Goal: Use online tool/utility: Use online tool/utility

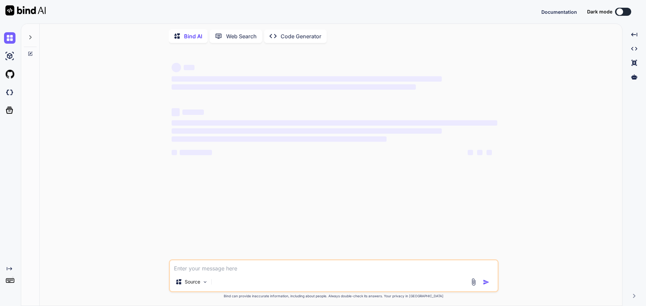
type textarea "x"
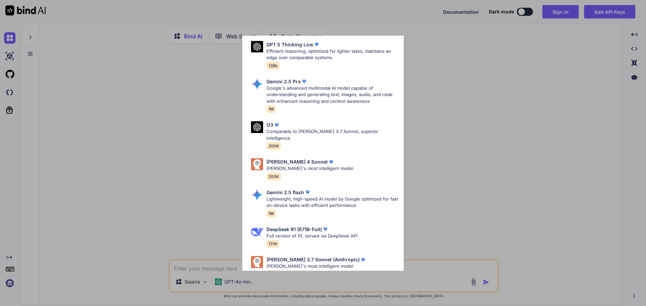
scroll to position [135, 0]
click at [150, 149] on div "Ultra Models GPT 5 Reasoning at 1000 tokens/second, beats GPT-o1 & [PERSON_NAME…" at bounding box center [323, 153] width 646 height 306
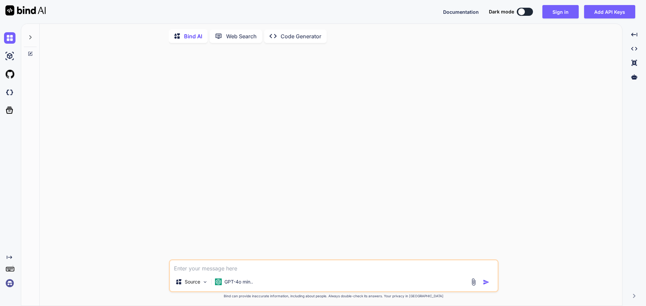
click at [12, 281] on img at bounding box center [9, 283] width 11 height 11
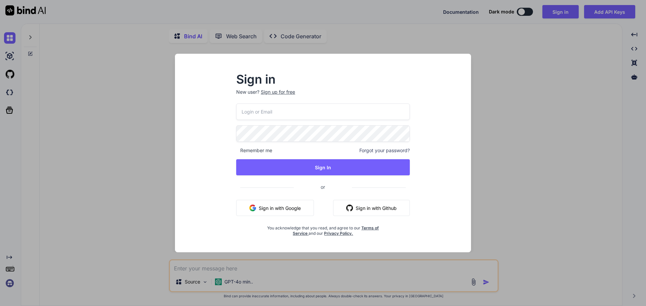
click at [267, 209] on button "Sign in with Google" at bounding box center [275, 208] width 78 height 16
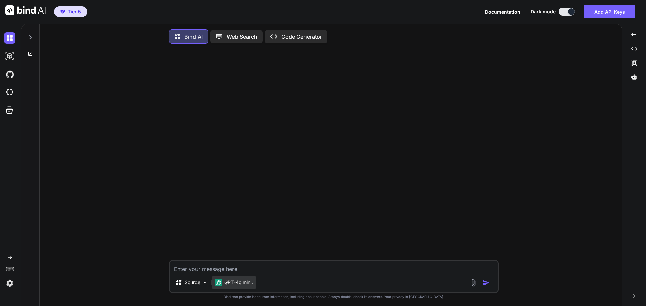
click at [234, 285] on p "GPT-4o min.." at bounding box center [238, 283] width 29 height 7
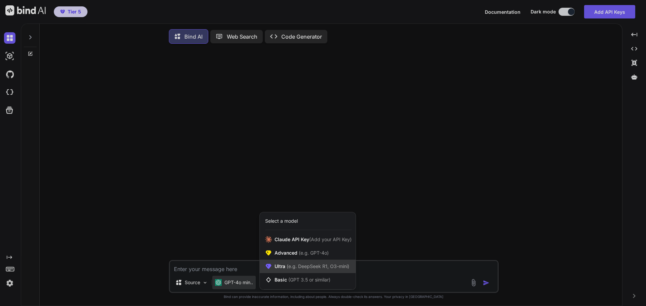
click at [293, 267] on span "(e.g. DeepSeek R1, O3-mini)" at bounding box center [317, 267] width 64 height 6
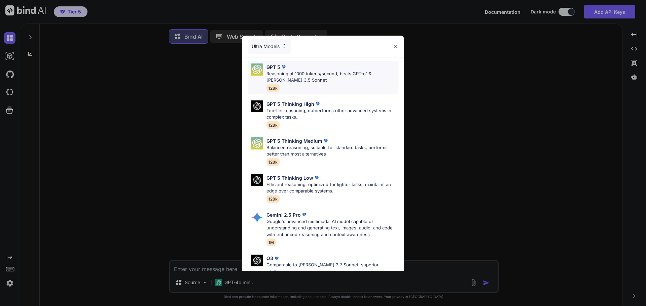
click at [326, 76] on p "Reasoning at 1000 tokens/second, beats GPT-o1 & [PERSON_NAME] 3.5 Sonnet" at bounding box center [332, 77] width 132 height 13
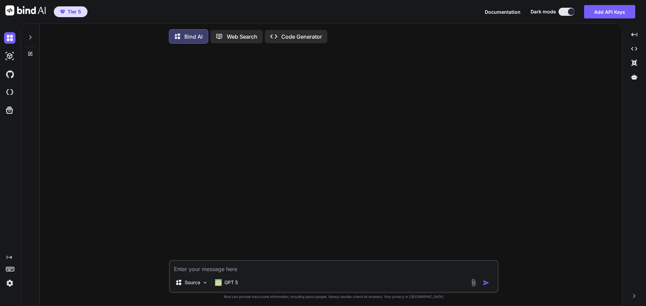
click at [261, 266] on textarea at bounding box center [334, 267] width 328 height 12
click at [227, 286] on p "GPT 5" at bounding box center [230, 283] width 13 height 7
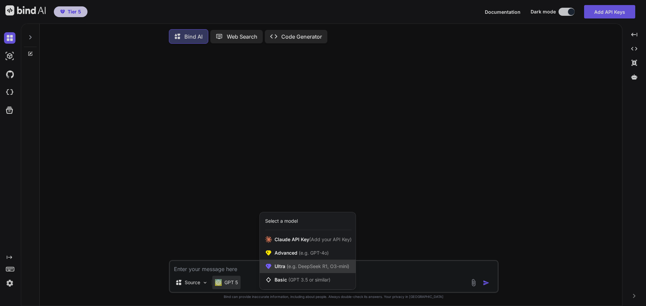
click at [301, 270] on span "Ultra (e.g. DeepSeek R1, O3-mini)" at bounding box center [312, 266] width 75 height 7
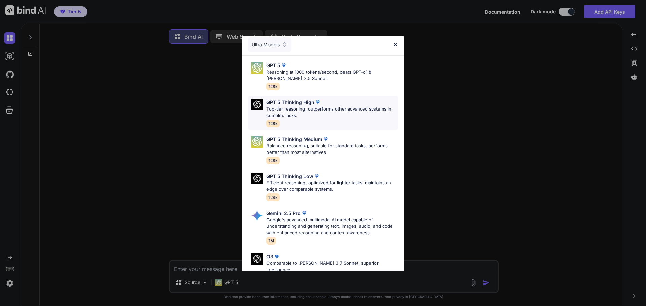
scroll to position [0, 0]
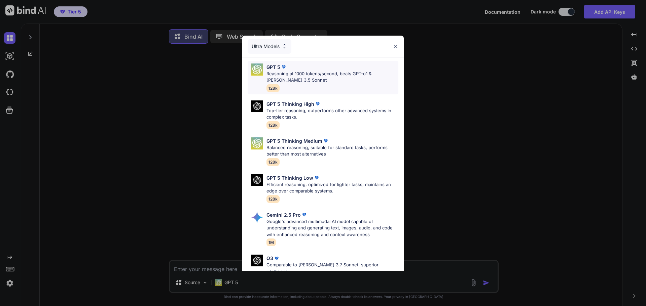
click at [333, 81] on p "Reasoning at 1000 tokens/second, beats GPT-o1 & [PERSON_NAME] 3.5 Sonnet" at bounding box center [332, 77] width 132 height 13
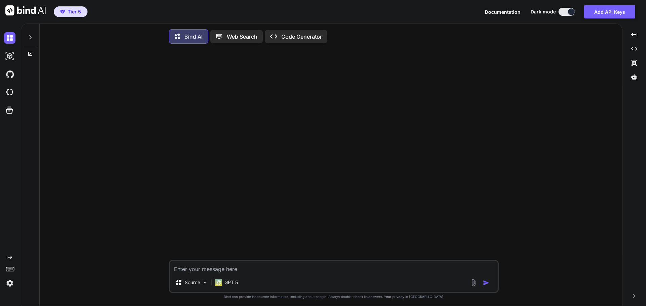
click at [254, 267] on textarea at bounding box center [334, 267] width 328 height 12
paste textarea "reword professionally as a sales pitch Hello! My name is [PERSON_NAME] and I am…"
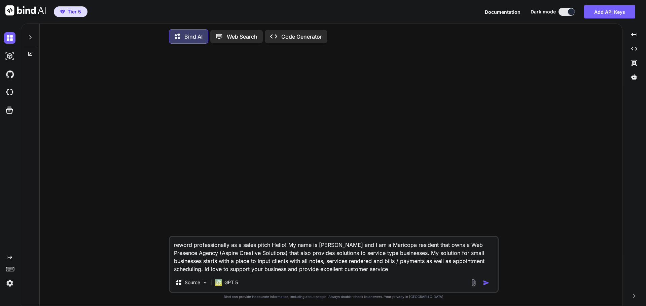
click at [355, 271] on textarea "reword professionally as a sales pitch Hello! My name is [PERSON_NAME] and I am…" at bounding box center [334, 255] width 328 height 36
type textarea "reword professionally as a sales pitch Hello! My name is [PERSON_NAME] and I am…"
click at [488, 286] on img "button" at bounding box center [486, 283] width 7 height 7
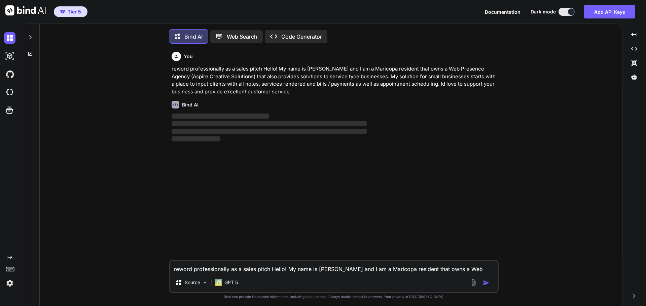
scroll to position [3, 0]
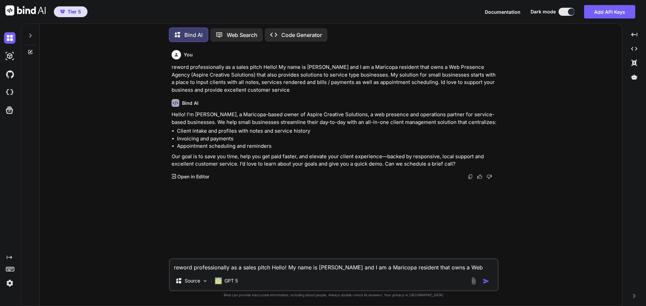
click at [216, 262] on textarea "reword professionally as a sales pitch Hello! My name is [PERSON_NAME] and I am…" at bounding box center [334, 266] width 328 height 12
type textarea "Make one for a spa and wellness business"
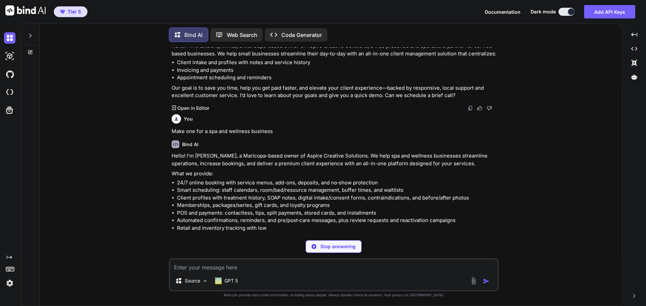
scroll to position [70, 0]
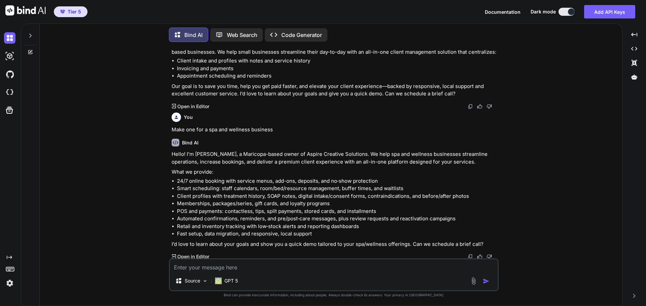
click at [276, 270] on textarea at bounding box center [334, 266] width 328 height 12
type textarea "P"
type textarea "keep the features only pertaining to GoHighLevel features that are whitelabeled…"
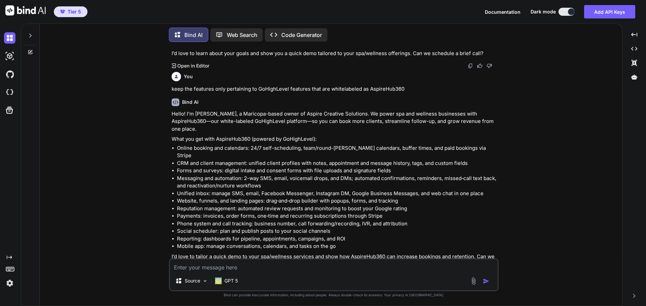
scroll to position [268, 0]
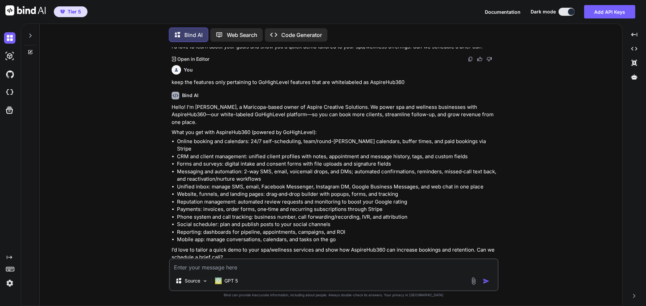
click at [278, 265] on textarea at bounding box center [334, 266] width 328 height 12
type textarea "Make it more brief since it is in a facebook message"
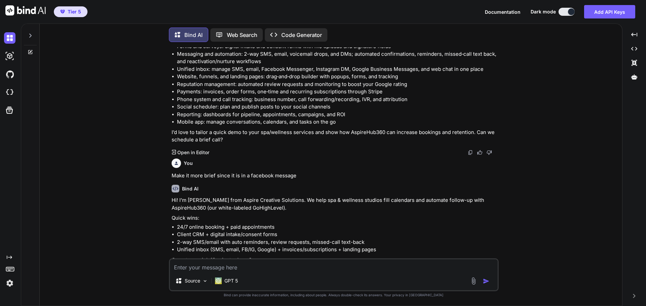
scroll to position [388, 0]
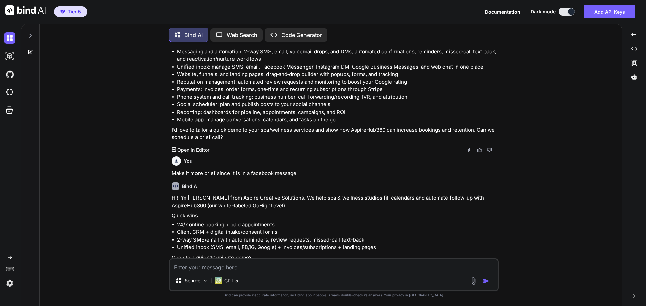
click at [267, 268] on textarea at bounding box center [334, 266] width 328 height 12
click at [234, 267] on textarea at bounding box center [334, 266] width 328 height 12
paste textarea "Hello, my name is [PERSON_NAME]. I’m a Maricopa resident and the founder of Asp…"
type textarea "Make it look similar to this Hello, my name is [PERSON_NAME]. I’m a Maricopa re…"
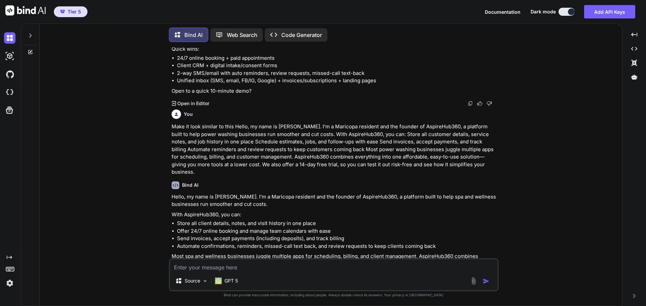
scroll to position [564, 0]
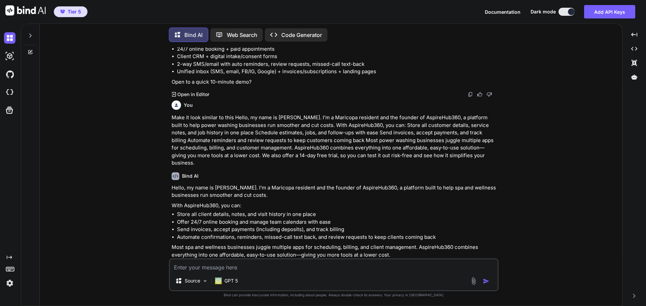
click at [292, 267] on textarea at bounding box center [334, 266] width 328 height 12
click at [345, 268] on textarea at bounding box center [334, 266] width 328 height 12
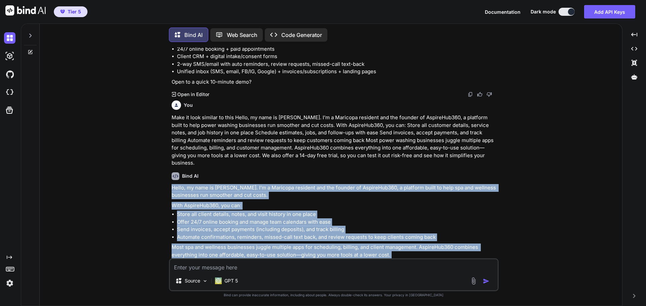
drag, startPoint x: 424, startPoint y: 243, endPoint x: 166, endPoint y: 164, distance: 269.9
click at [166, 164] on div "You reword professionally as a sales pitch Hello! My name is [PERSON_NAME] and …" at bounding box center [333, 176] width 577 height 259
copy div "Hello, my name is [PERSON_NAME]. I’m a Maricopa resident and the founder of Asp…"
click at [443, 226] on li "Send invoices, accept payments (including deposits), and track billing" at bounding box center [337, 230] width 320 height 8
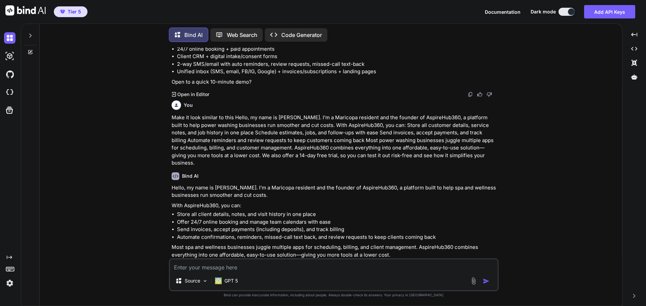
click at [245, 264] on textarea at bounding box center [334, 266] width 328 height 12
type textarea "add appointment and service features too"
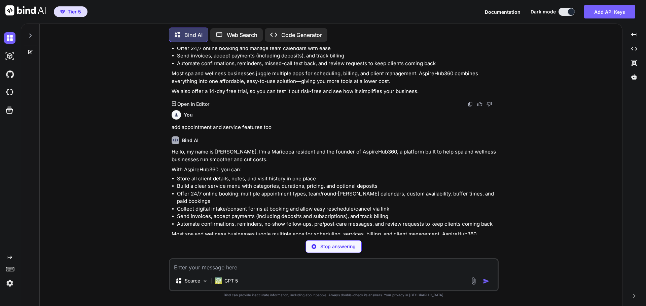
scroll to position [725, 0]
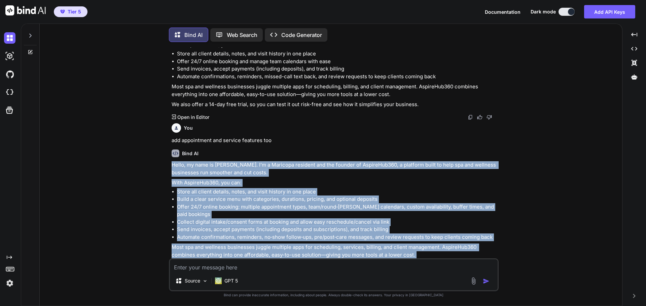
drag, startPoint x: 172, startPoint y: 141, endPoint x: 422, endPoint y: 239, distance: 268.8
click at [422, 239] on div "Hello, my name is [PERSON_NAME]. I’m a Maricopa resident and the founder of Asp…" at bounding box center [335, 215] width 326 height 108
copy div "Lorem, ip dolo si Ametcons. A’e s Doeiusmo temporin utl etd magnaal en AdminiMv…"
click at [392, 219] on li "Collect digital intake/consent forms at booking and allow easy reschedule/cance…" at bounding box center [337, 223] width 320 height 8
click at [399, 219] on li "Collect digital intake/consent forms at booking and allow easy reschedule/cance…" at bounding box center [337, 223] width 320 height 8
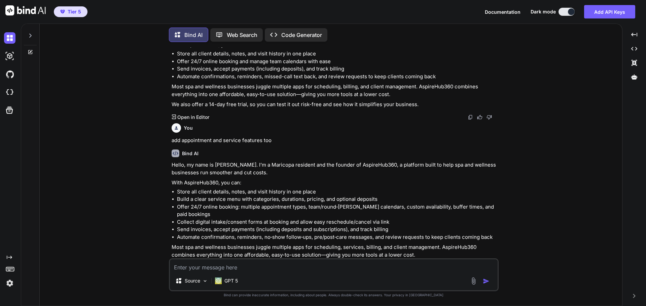
click at [343, 265] on textarea at bounding box center [334, 266] width 328 height 12
click at [304, 266] on textarea at bounding box center [334, 266] width 328 height 12
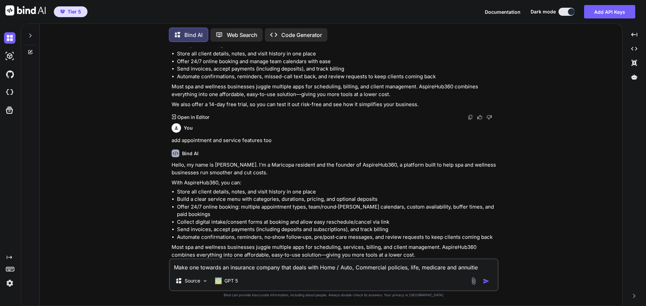
type textarea "Make one towards an insurance company that deals with Home / Auto, Commercial p…"
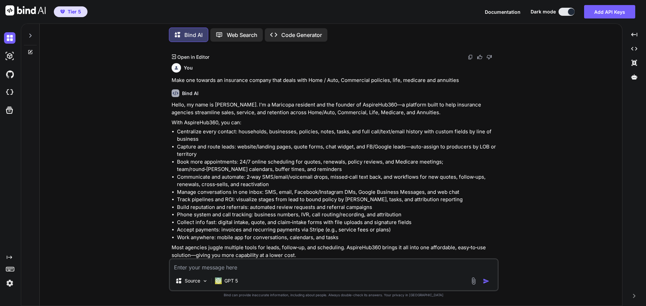
scroll to position [946, 0]
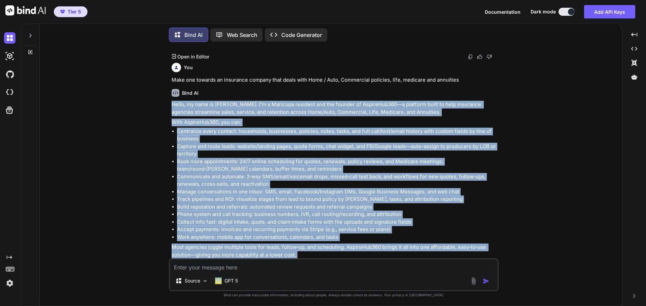
drag, startPoint x: 404, startPoint y: 243, endPoint x: 161, endPoint y: 83, distance: 291.0
click at [161, 83] on div "You reword professionally as a sales pitch Hello! My name is [PERSON_NAME] and …" at bounding box center [333, 176] width 577 height 259
copy div "Lorem, ip dolo si Ametcons. A’e s Doeiusmo temporin utl etd magnaal en AdminiMv…"
click at [410, 244] on p "Most agencies juggle multiple tools for leads, follow‑up, and scheduling. Aspir…" at bounding box center [335, 251] width 326 height 15
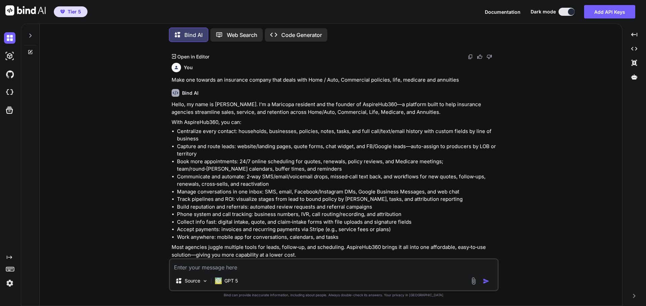
click at [315, 263] on textarea at bounding box center [334, 266] width 328 height 12
drag, startPoint x: 280, startPoint y: 269, endPoint x: 229, endPoint y: 266, distance: 50.9
click at [229, 266] on textarea "Make one for a health and wellness" at bounding box center [334, 266] width 328 height 12
type textarea "Make one for a health insurance company but make it smaller"
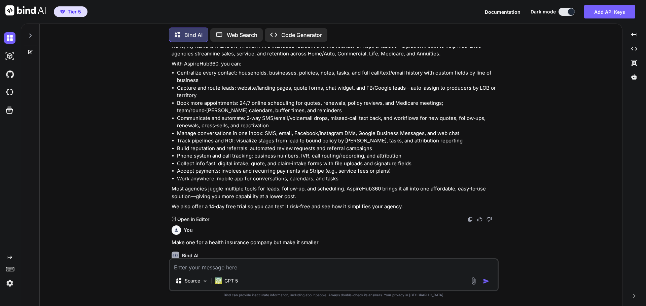
scroll to position [1018, 0]
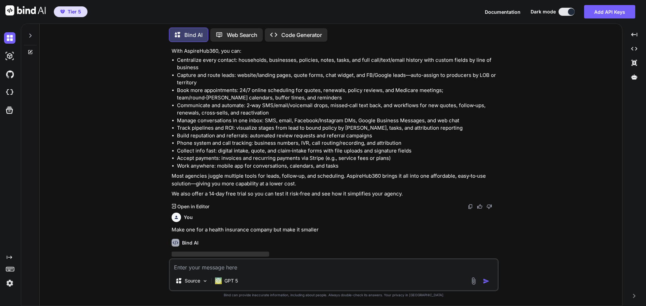
click at [327, 234] on div "Bind AI ‌ ‌ ‌ ‌" at bounding box center [335, 257] width 326 height 47
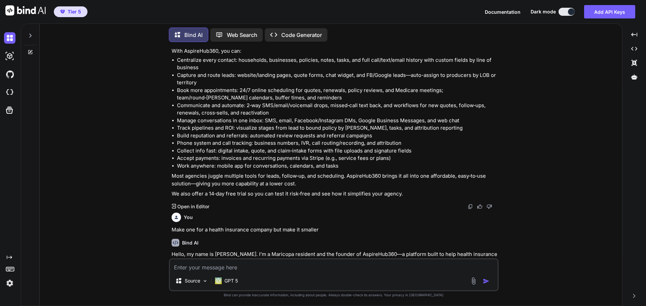
click at [296, 267] on textarea at bounding box center [334, 266] width 328 height 12
type textarea "Make one for Little Light Laser Co. (where every cut tells a story)"
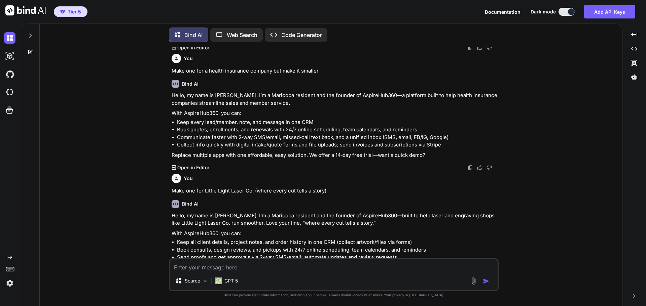
scroll to position [1187, 0]
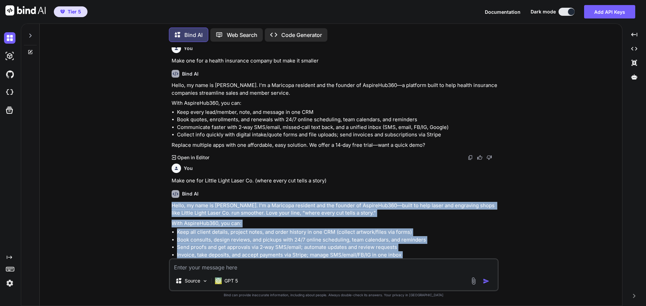
drag, startPoint x: 461, startPoint y: 242, endPoint x: 170, endPoint y: 185, distance: 296.2
click at [170, 185] on div "You reword professionally as a sales pitch Hello! My name is [PERSON_NAME] and …" at bounding box center [334, 152] width 328 height 211
copy div "Hello, my name is [PERSON_NAME]. I’m a Maricopa resident and the founder of Asp…"
click at [311, 274] on div "Source GPT 5" at bounding box center [334, 275] width 330 height 33
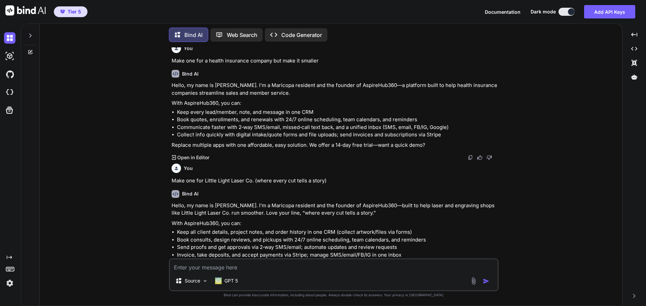
click at [309, 267] on textarea at bounding box center [334, 266] width 328 height 12
drag, startPoint x: 257, startPoint y: 271, endPoint x: 256, endPoint y: 267, distance: 4.4
click at [256, 269] on textarea "Make one for" at bounding box center [334, 266] width 328 height 12
paste textarea "Maintenance and Remodeling"
type textarea "Make one for a Maintenance and Remodeling company"
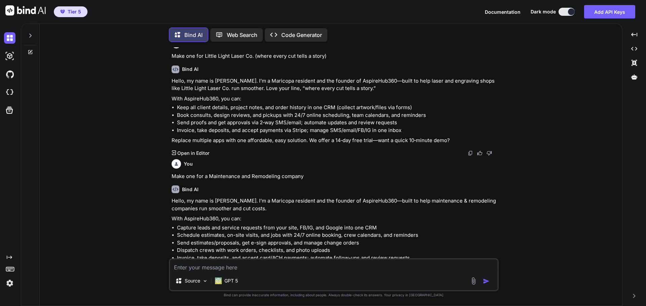
scroll to position [1322, 0]
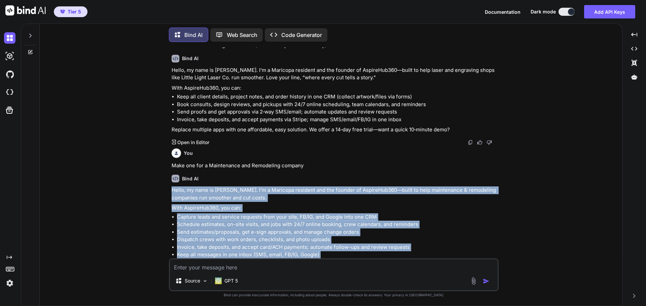
drag, startPoint x: 372, startPoint y: 244, endPoint x: 160, endPoint y: 168, distance: 224.3
click at [160, 168] on div "You reword professionally as a sales pitch Hello! My name is [PERSON_NAME] and …" at bounding box center [333, 176] width 577 height 259
copy div "Hello, my name is [PERSON_NAME]. I’m a Maricopa resident and the founder of Asp…"
click at [330, 229] on li "Send estimates/proposals, get e-sign approvals, and manage change orders" at bounding box center [337, 233] width 320 height 8
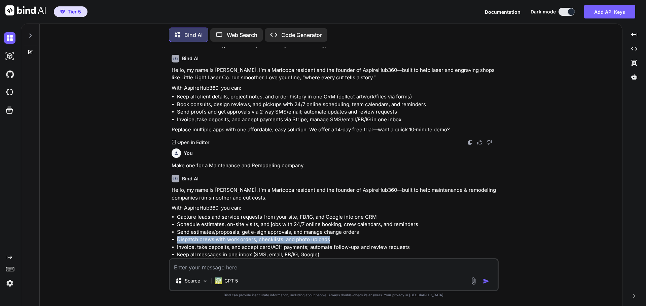
drag, startPoint x: 177, startPoint y: 215, endPoint x: 353, endPoint y: 218, distance: 176.3
click at [353, 236] on li "Dispatch crews with work orders, checklists, and photo uploads" at bounding box center [337, 240] width 320 height 8
copy li "Dispatch crews with work orders, checklists, and photo uploads"
drag, startPoint x: 323, startPoint y: 268, endPoint x: 324, endPoint y: 263, distance: 5.5
click at [323, 267] on textarea at bounding box center [334, 266] width 328 height 12
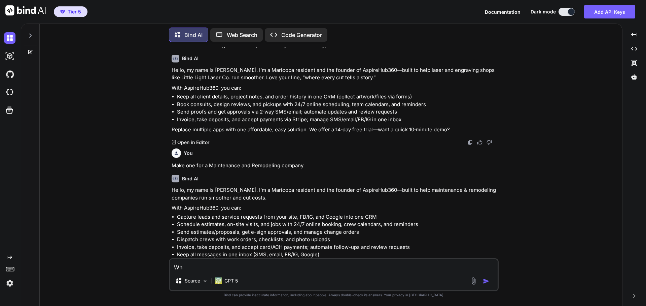
type textarea "W"
paste textarea "Dispatch crews with work orders, checklists, and photo uploads"
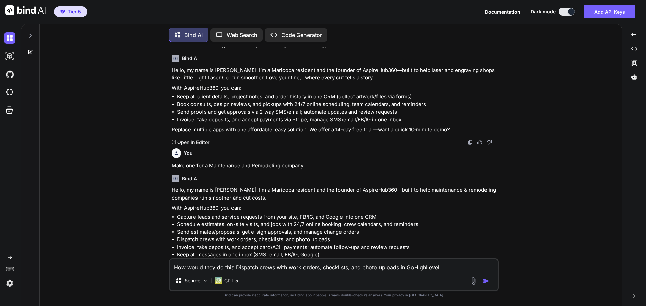
type textarea "How would they do this Dispatch crews with work orders, checklists, and photo u…"
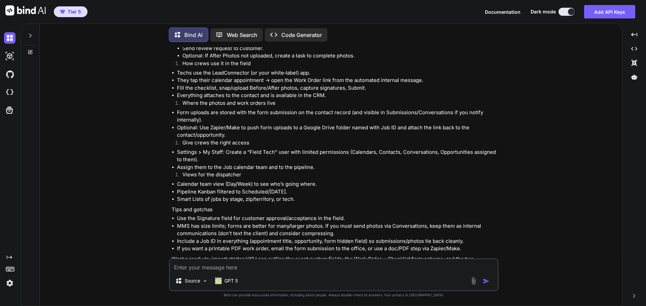
scroll to position [1856, 0]
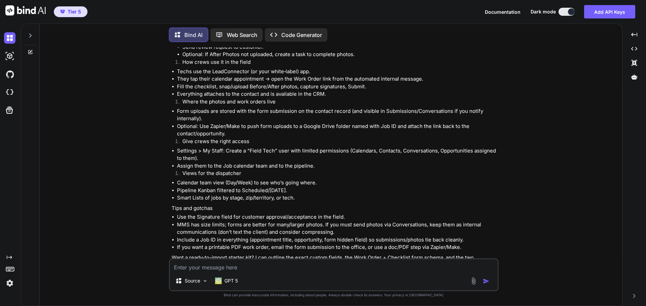
click at [308, 269] on textarea at bounding box center [334, 266] width 328 height 12
click at [308, 267] on textarea at bounding box center [334, 266] width 328 height 12
click at [250, 262] on textarea at bounding box center [334, 266] width 328 height 12
type textarea "Create one for a yard care, junk hauling and irrigation repair company"
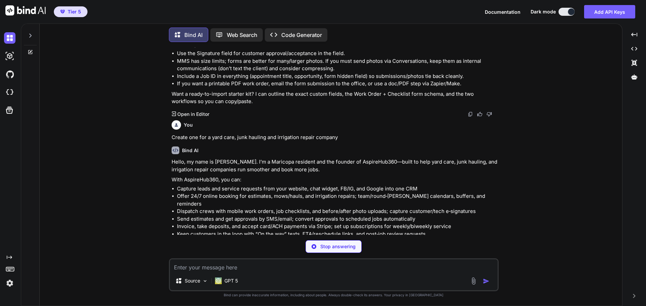
scroll to position [2007, 0]
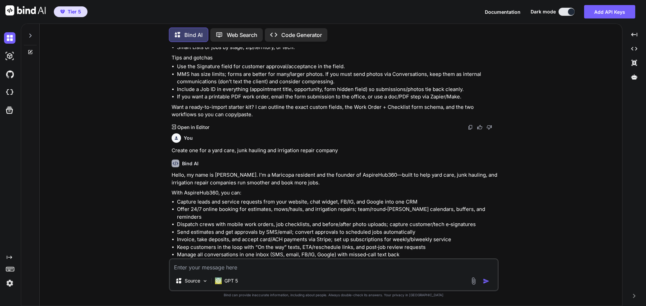
click at [358, 271] on textarea at bounding box center [334, 266] width 328 height 12
type textarea "take out the quick 10 min demo and input we offer a 14 day free trial so take i…"
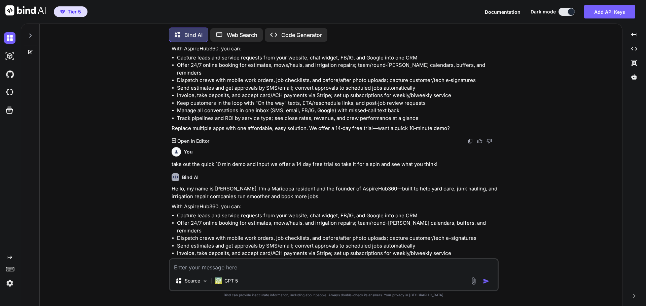
scroll to position [2157, 0]
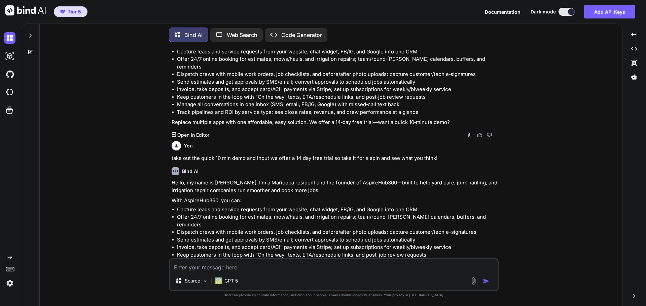
click at [236, 265] on textarea at bounding box center [334, 266] width 328 height 12
type textarea "This company only has one employee"
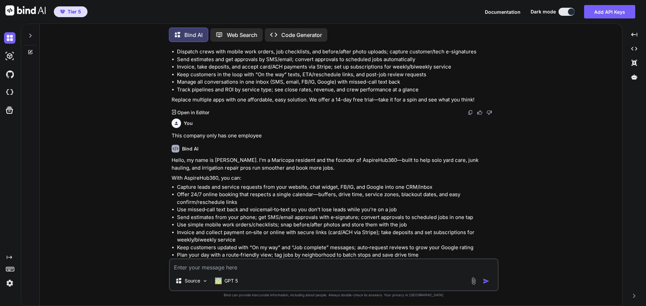
scroll to position [2338, 0]
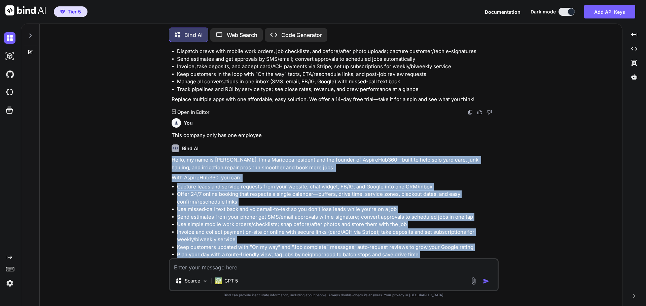
drag, startPoint x: 172, startPoint y: 121, endPoint x: 368, endPoint y: 238, distance: 228.9
click at [368, 238] on div "Hello, my name is [PERSON_NAME]. I’m a Maricopa resident and the founder of Asp…" at bounding box center [335, 220] width 326 height 128
copy div "Lorem, ip dolo si Ametcons. A’e s Doeiusmo temporin utl etd magnaal en AdminiMv…"
click at [305, 269] on textarea at bounding box center [334, 266] width 328 height 12
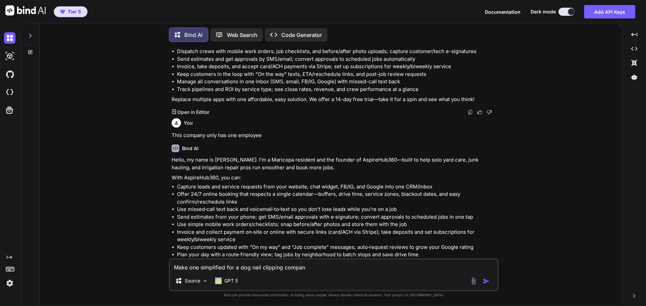
type textarea "Make one simplified for a dog nail clipping company"
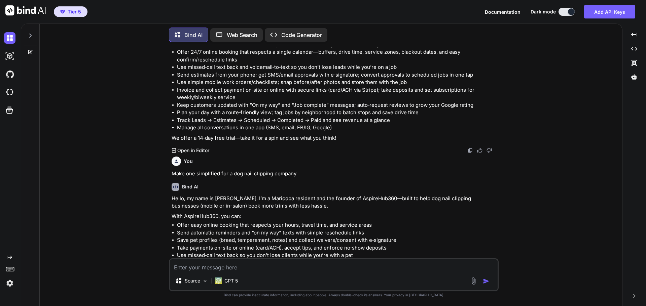
scroll to position [2489, 0]
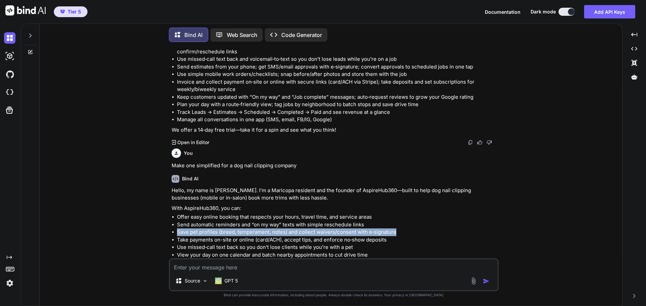
drag, startPoint x: 178, startPoint y: 192, endPoint x: 405, endPoint y: 194, distance: 227.4
click at [405, 229] on li "Save pet profiles (breed, temperament, notes) and collect waivers/consent with …" at bounding box center [337, 233] width 320 height 8
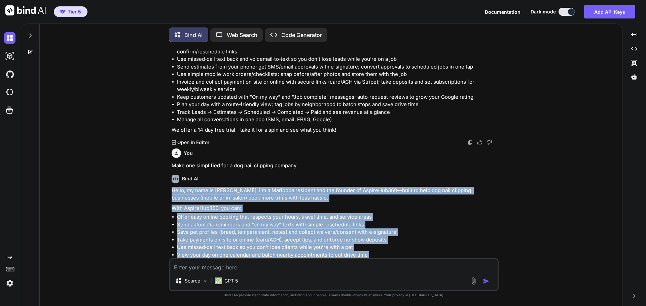
drag, startPoint x: 342, startPoint y: 243, endPoint x: 166, endPoint y: 154, distance: 196.6
click at [166, 154] on div "You reword professionally as a sales pitch Hello! My name is [PERSON_NAME] and …" at bounding box center [333, 176] width 577 height 259
copy div "Hello, my name is [PERSON_NAME]. I’m a Maricopa resident and the founder of Asp…"
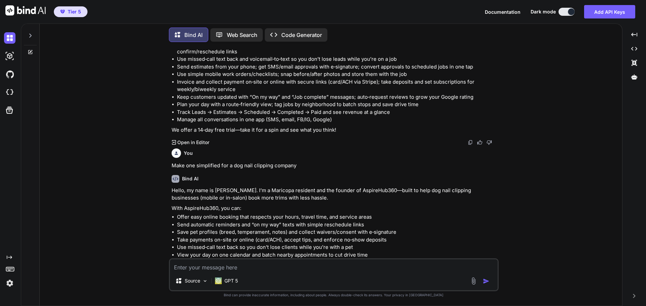
click at [273, 271] on textarea at bounding box center [334, 266] width 328 height 12
type textarea "Make one for a handyman services company"
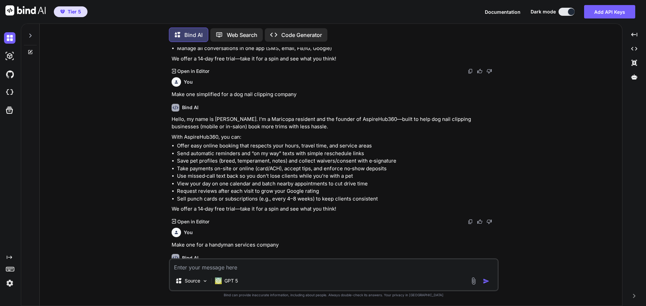
scroll to position [2560, 0]
